Goal: Information Seeking & Learning: Check status

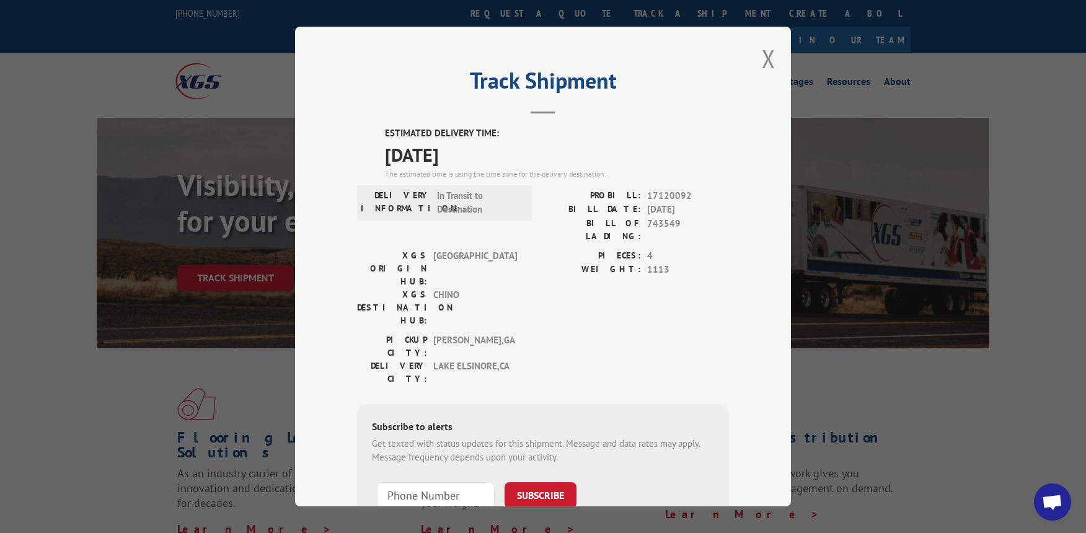
click at [749, 66] on div "Track Shipment ESTIMATED DELIVERY TIME: [DATE] The estimated time is using the …" at bounding box center [543, 267] width 496 height 480
click at [762, 63] on button "Close modal" at bounding box center [769, 58] width 14 height 33
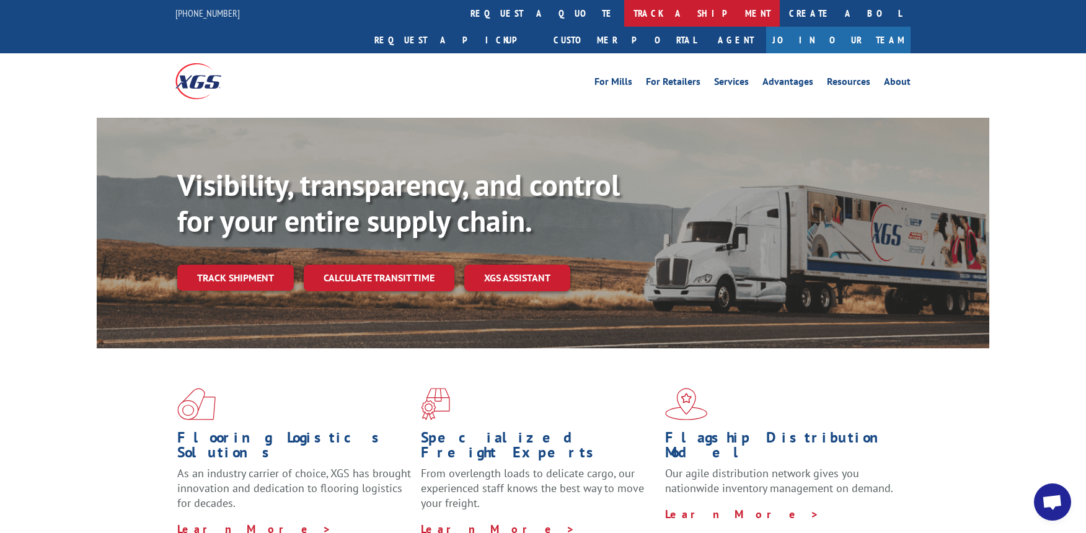
click at [624, 17] on link "track a shipment" at bounding box center [702, 13] width 156 height 27
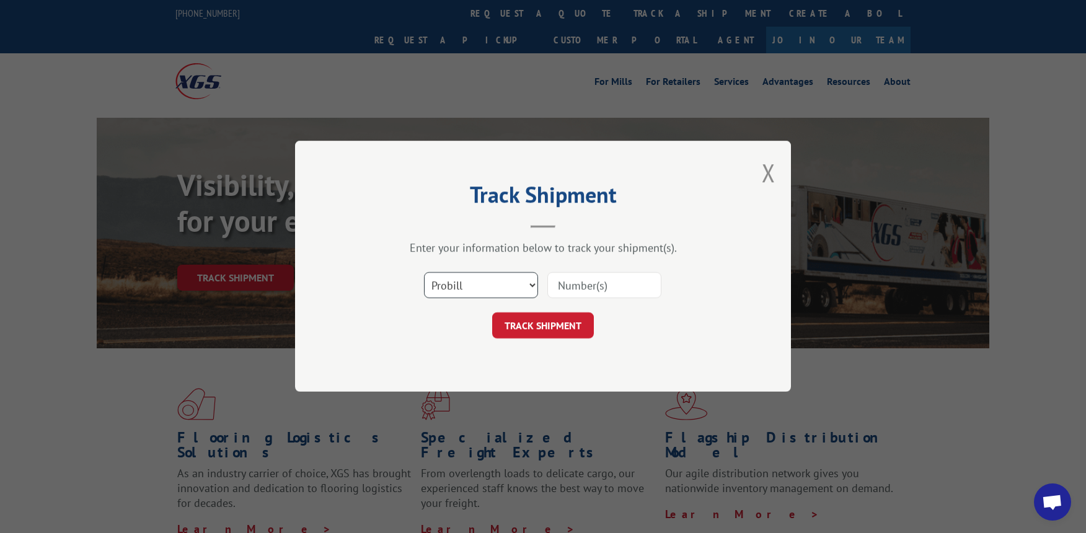
click at [454, 281] on select "Select category... Probill BOL PO" at bounding box center [481, 286] width 114 height 26
select select "bol"
click at [424, 273] on select "Select category... Probill BOL PO" at bounding box center [481, 286] width 114 height 26
click at [600, 284] on input at bounding box center [604, 286] width 114 height 26
type input "60638-49607"
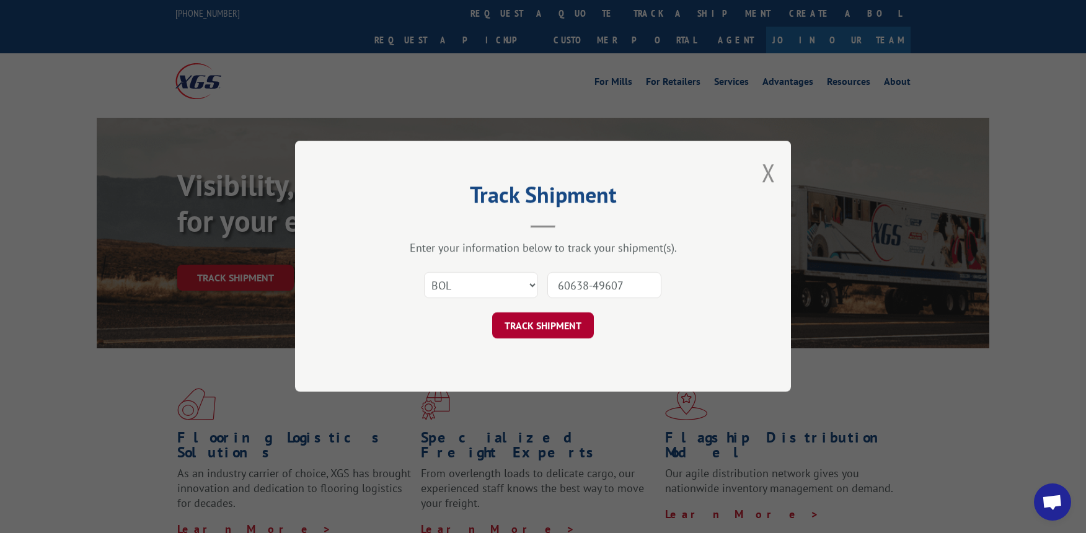
click at [555, 320] on button "TRACK SHIPMENT" at bounding box center [543, 326] width 102 height 26
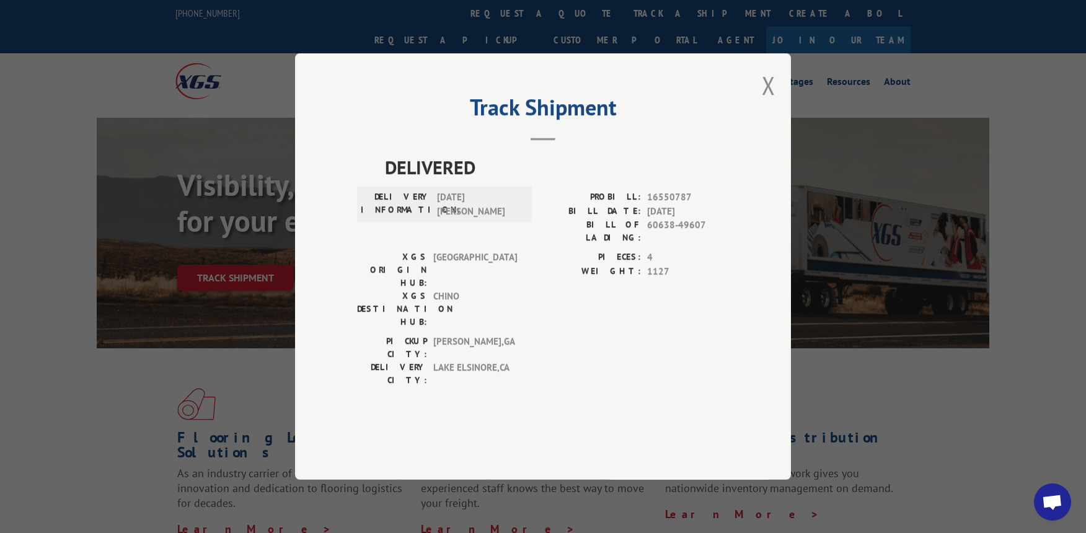
click at [752, 120] on div "Track Shipment DELIVERED DELIVERY INFORMATION: [DATE] [PERSON_NAME] PROBILL: 16…" at bounding box center [543, 266] width 496 height 426
click at [763, 102] on button "Close modal" at bounding box center [769, 85] width 14 height 33
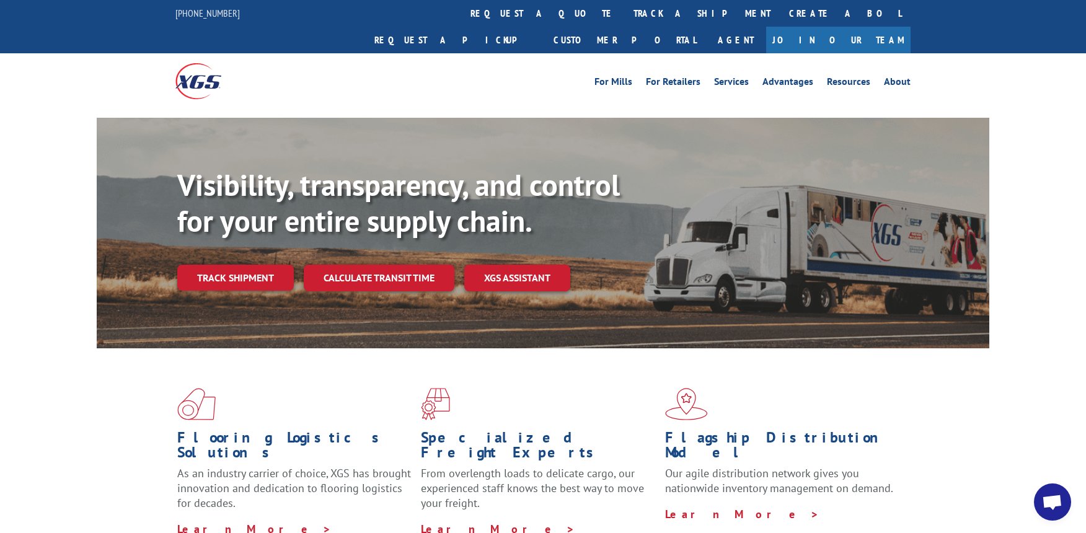
click at [235, 265] on link "Track shipment" at bounding box center [235, 278] width 117 height 26
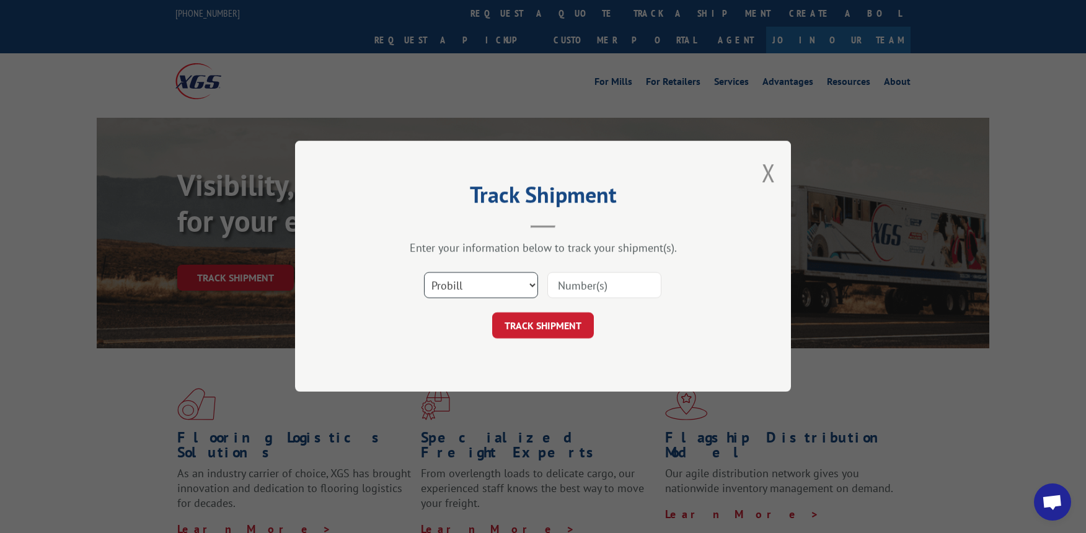
click at [462, 288] on select "Select category... Probill BOL PO" at bounding box center [481, 286] width 114 height 26
select select "bol"
click at [424, 273] on select "Select category... Probill BOL PO" at bounding box center [481, 286] width 114 height 26
click at [620, 279] on input at bounding box center [604, 286] width 114 height 26
type input "67351-57321"
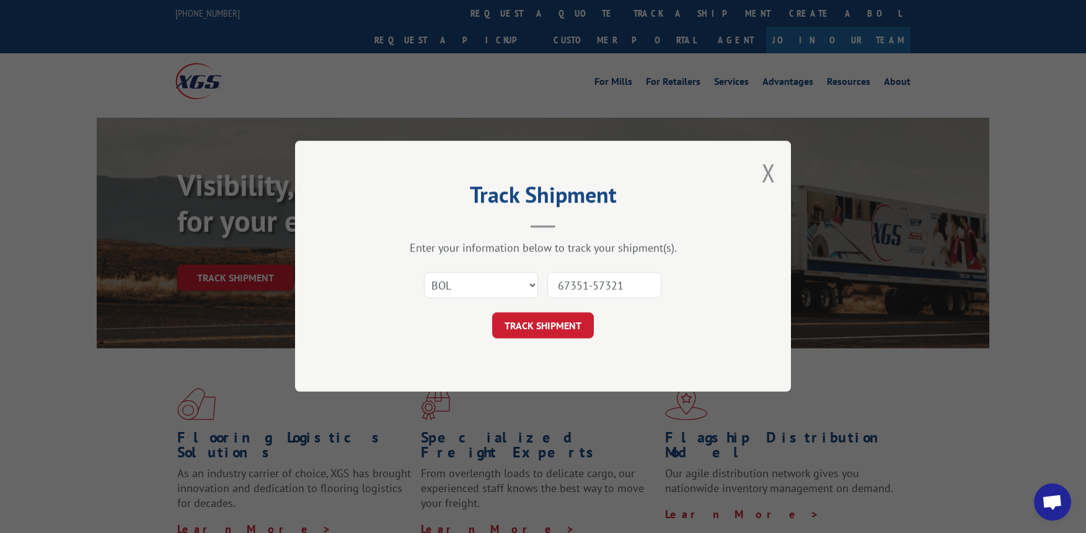
click button "TRACK SHIPMENT" at bounding box center [543, 326] width 102 height 26
